Goal: Book appointment/travel/reservation

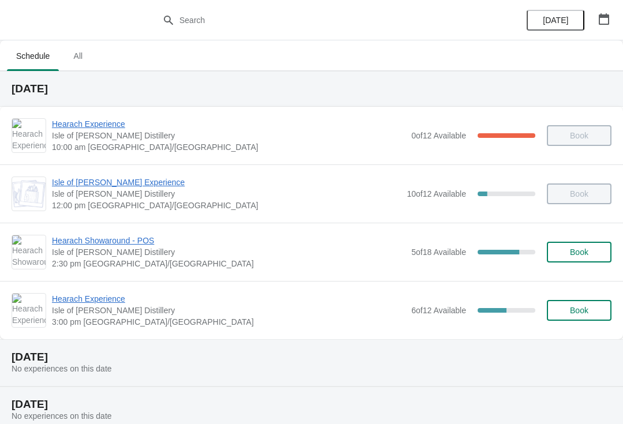
click at [101, 239] on span "Hearach Showaround - POS" at bounding box center [229, 241] width 354 height 12
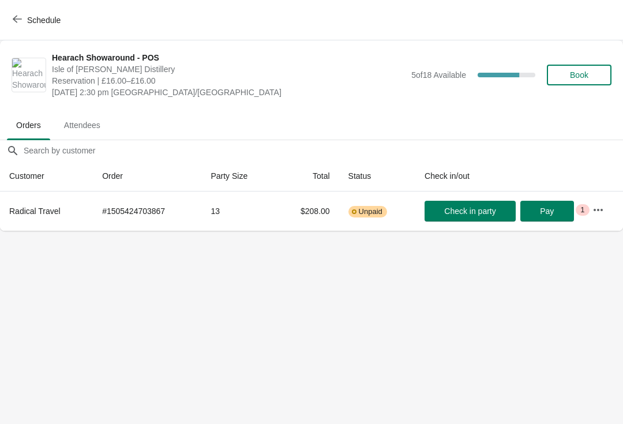
click at [601, 204] on icon "button" at bounding box center [599, 210] width 12 height 12
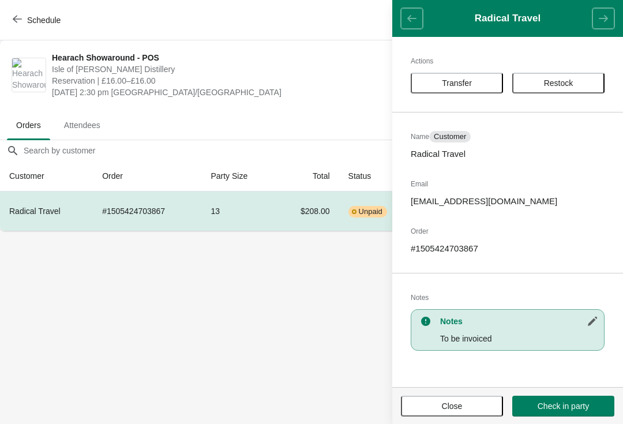
click at [263, 305] on body "Schedule Hearach Showaround - POS Isle of Harris Distillery Reservation | £16.0…" at bounding box center [311, 212] width 623 height 424
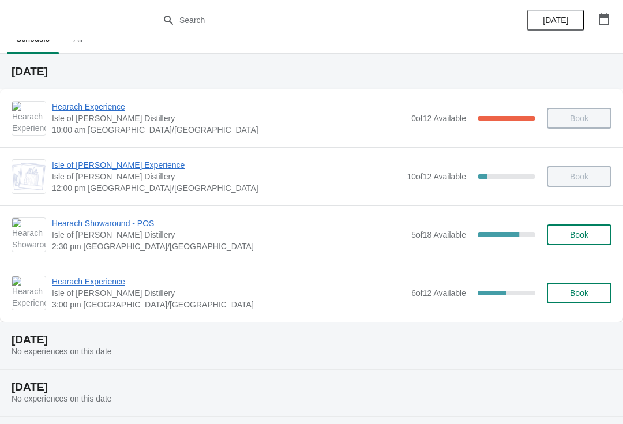
scroll to position [24, 0]
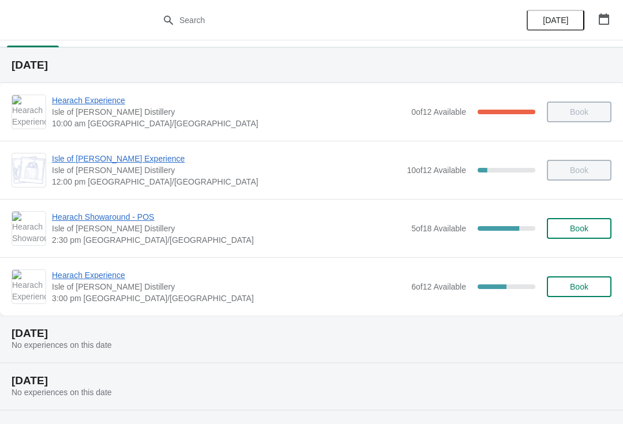
click at [121, 219] on span "Hearach Showaround - POS" at bounding box center [229, 217] width 354 height 12
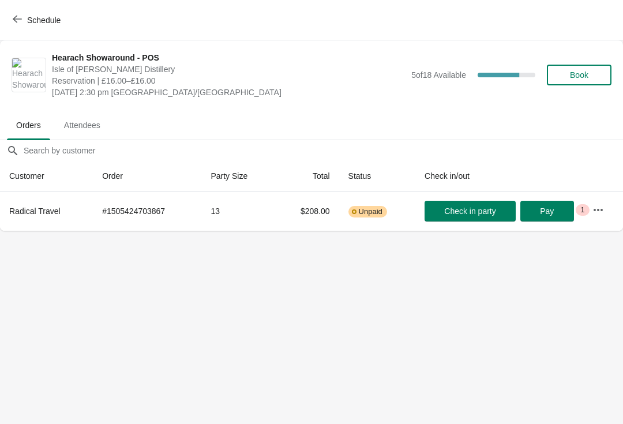
click at [489, 212] on span "Check in party" at bounding box center [469, 211] width 51 height 9
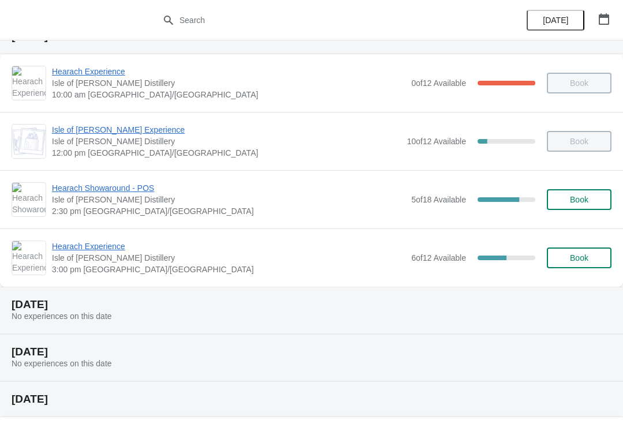
scroll to position [46, 0]
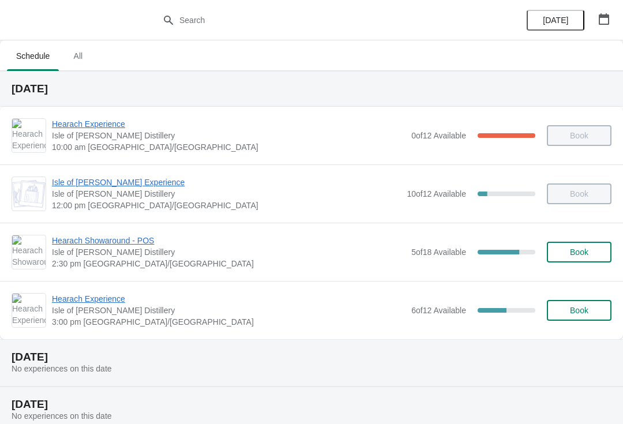
click at [63, 209] on span "12:00 pm [GEOGRAPHIC_DATA]/[GEOGRAPHIC_DATA]" at bounding box center [226, 206] width 349 height 12
click at [94, 181] on span "Isle of [PERSON_NAME] Experience" at bounding box center [226, 183] width 349 height 12
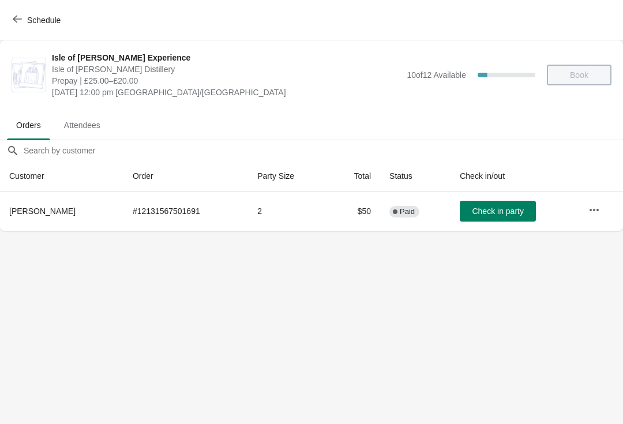
click at [9, 23] on button "Schedule" at bounding box center [38, 20] width 64 height 21
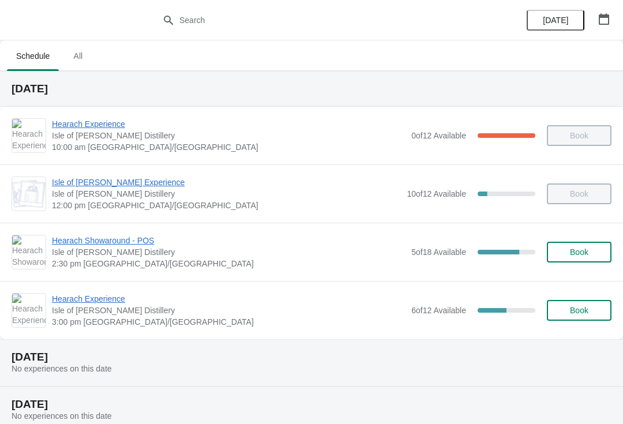
click at [101, 304] on span "Hearach Experience" at bounding box center [229, 299] width 354 height 12
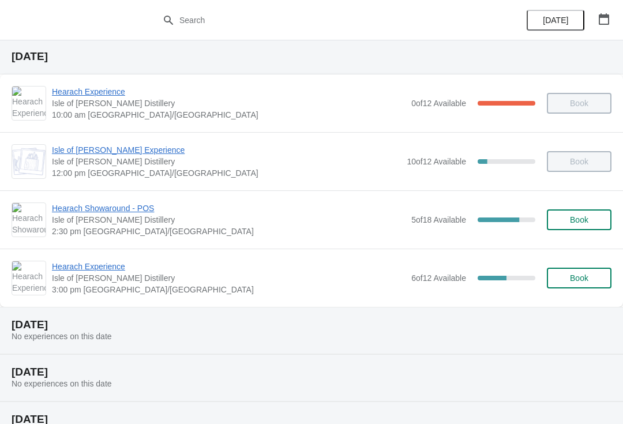
scroll to position [33, 0]
click at [104, 268] on span "Hearach Experience" at bounding box center [229, 266] width 354 height 12
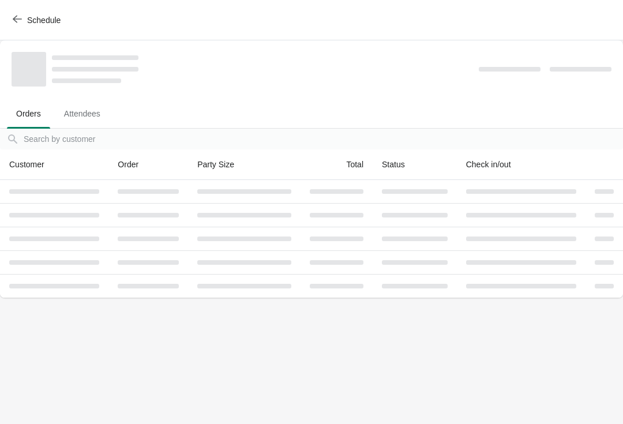
scroll to position [0, 0]
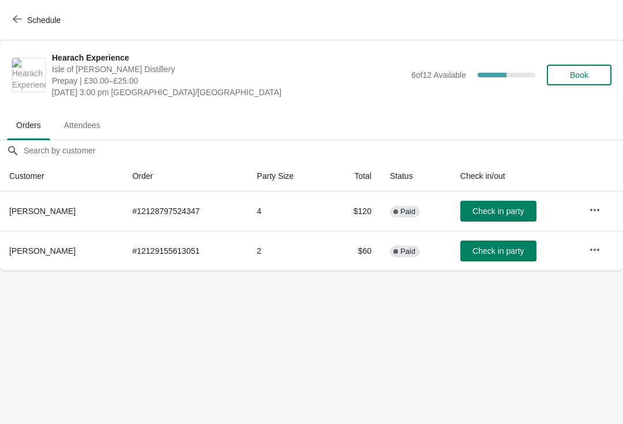
click at [492, 245] on button "Check in party" at bounding box center [498, 251] width 76 height 21
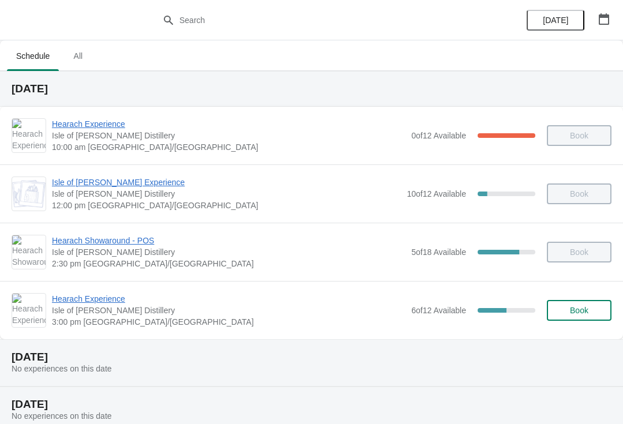
click at [124, 299] on span "Hearach Experience" at bounding box center [229, 299] width 354 height 12
